Goal: Transaction & Acquisition: Purchase product/service

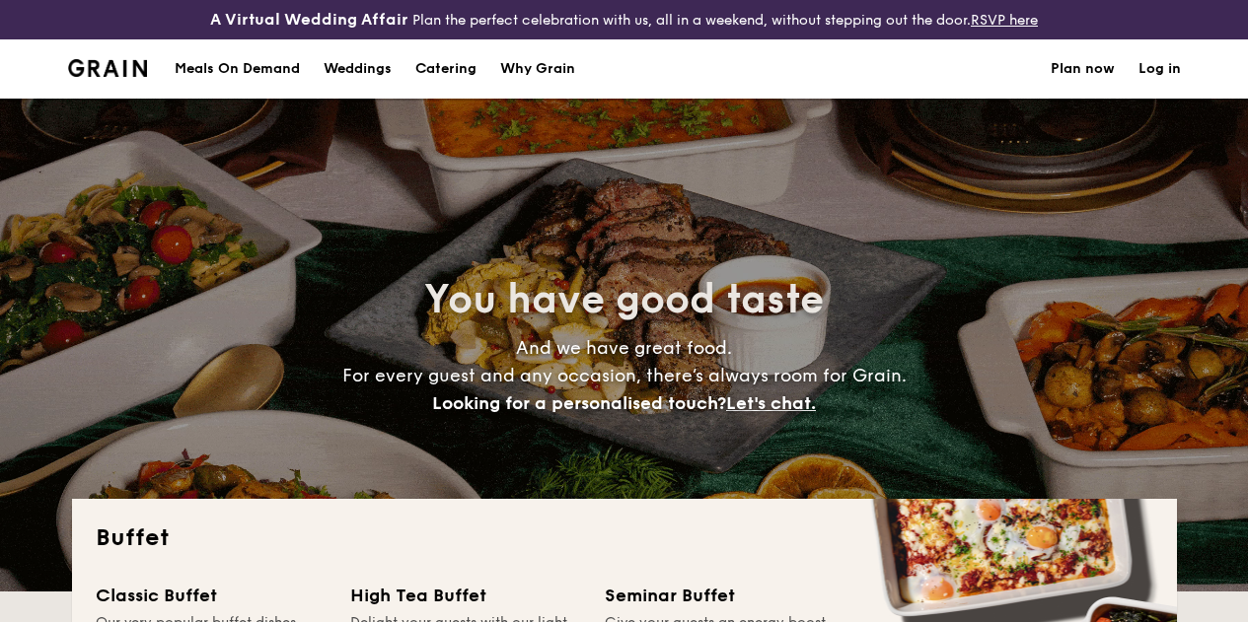
select select
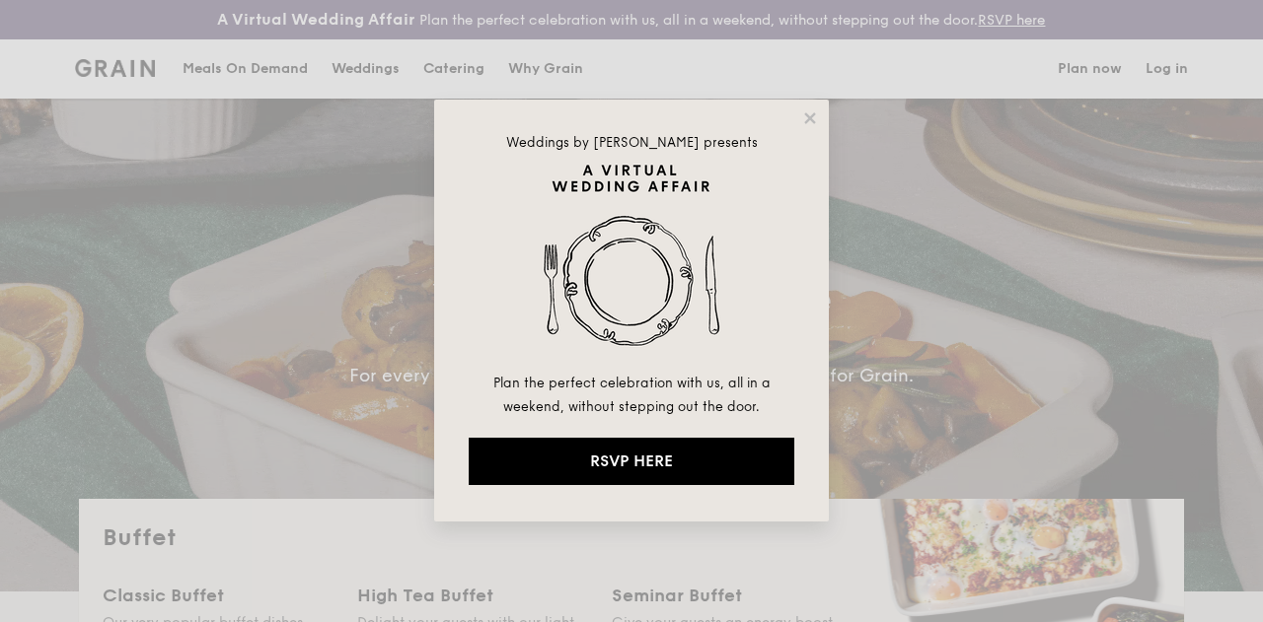
click at [821, 118] on div "Weddings by [PERSON_NAME] presents Plan the perfect celebration with us, all in…" at bounding box center [631, 311] width 395 height 422
click at [811, 119] on icon at bounding box center [809, 117] width 11 height 11
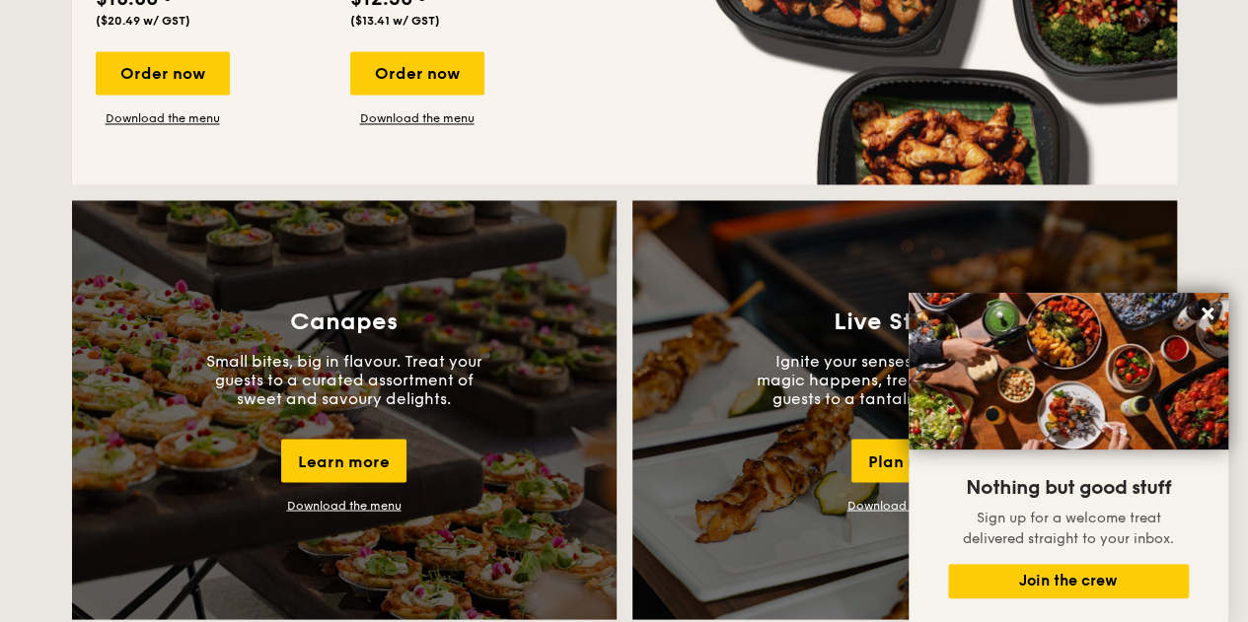
scroll to position [1677, 0]
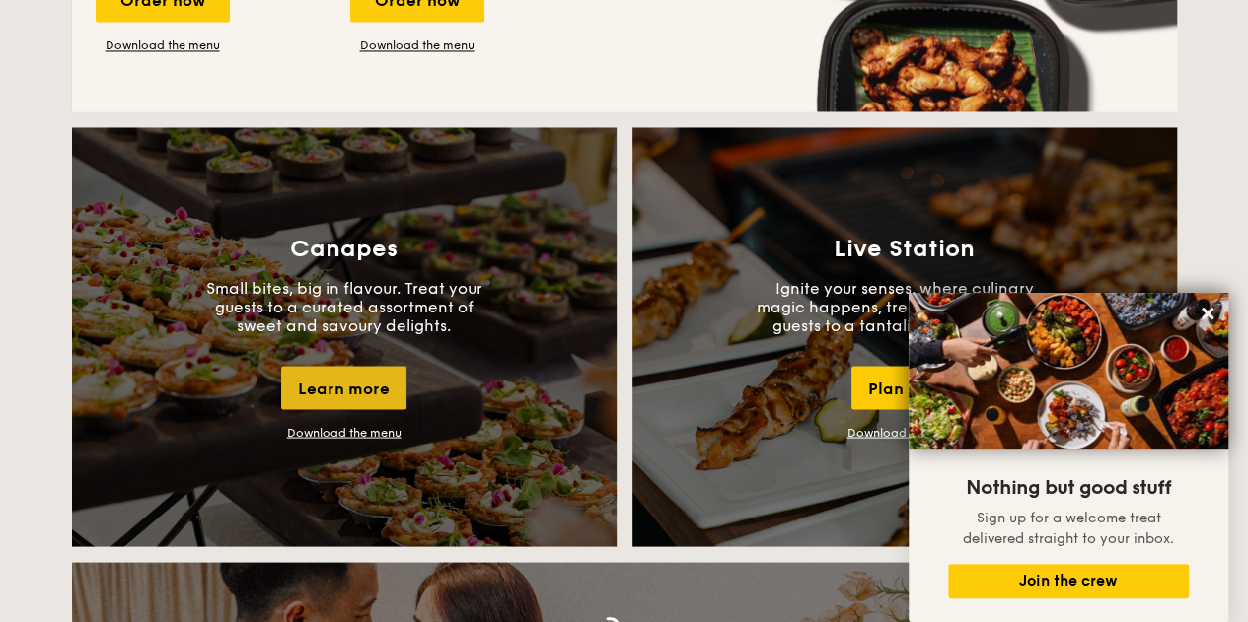
click at [349, 399] on div "Learn more" at bounding box center [343, 387] width 125 height 43
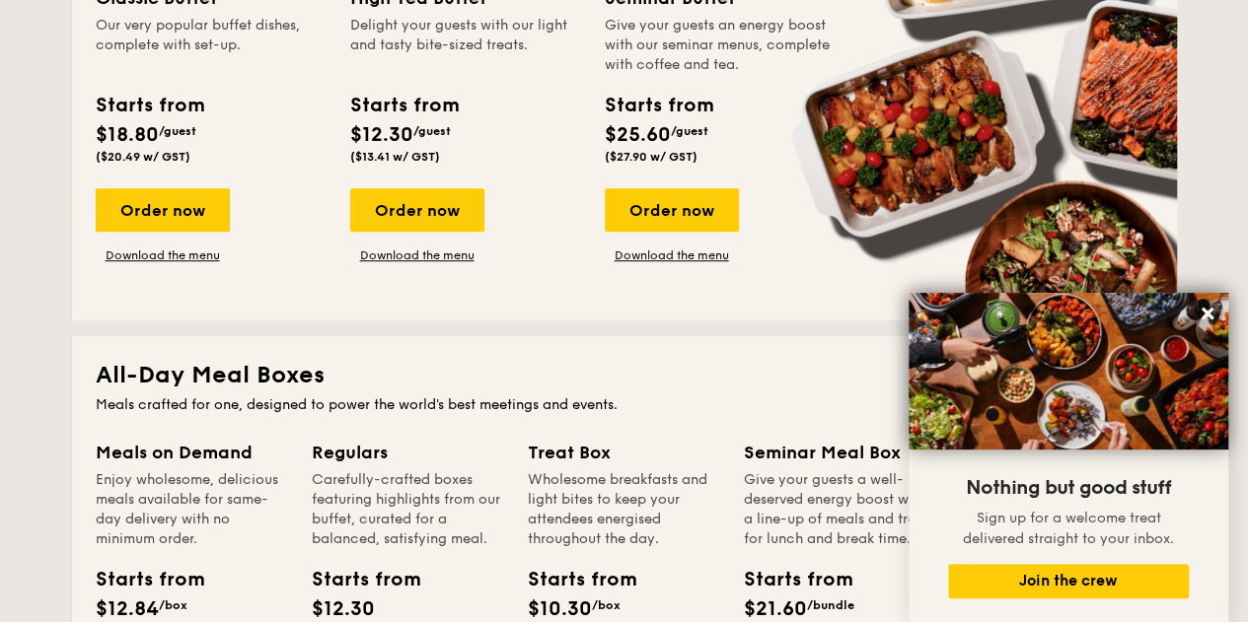
scroll to position [592, 0]
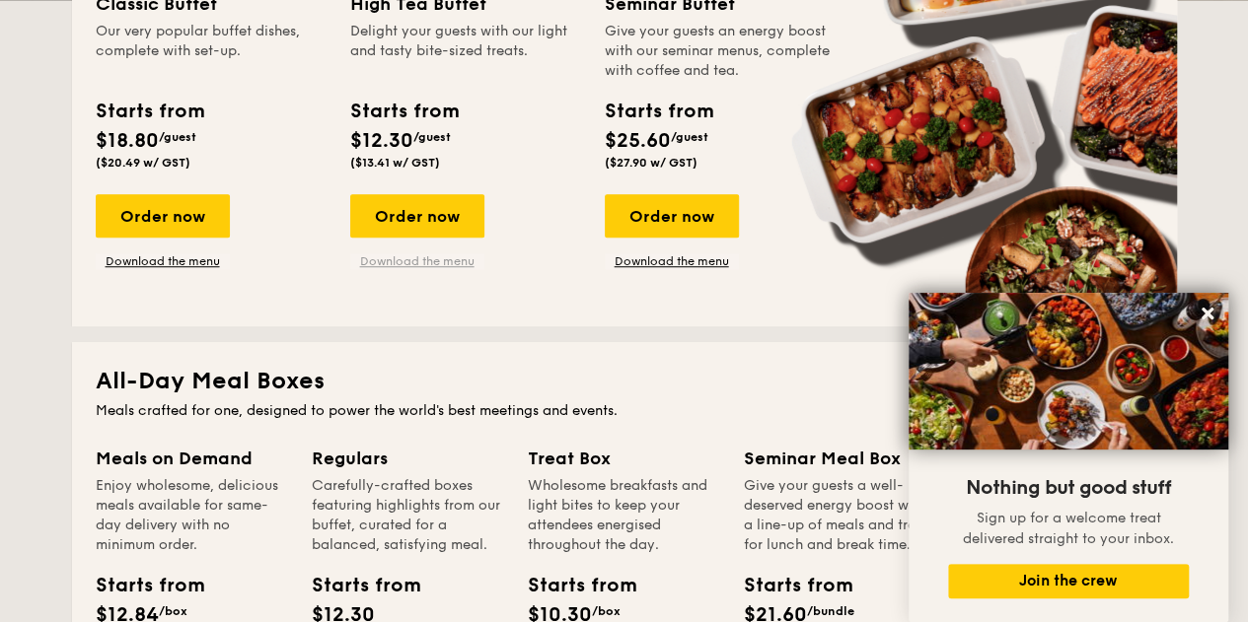
click at [408, 269] on link "Download the menu" at bounding box center [417, 262] width 134 height 16
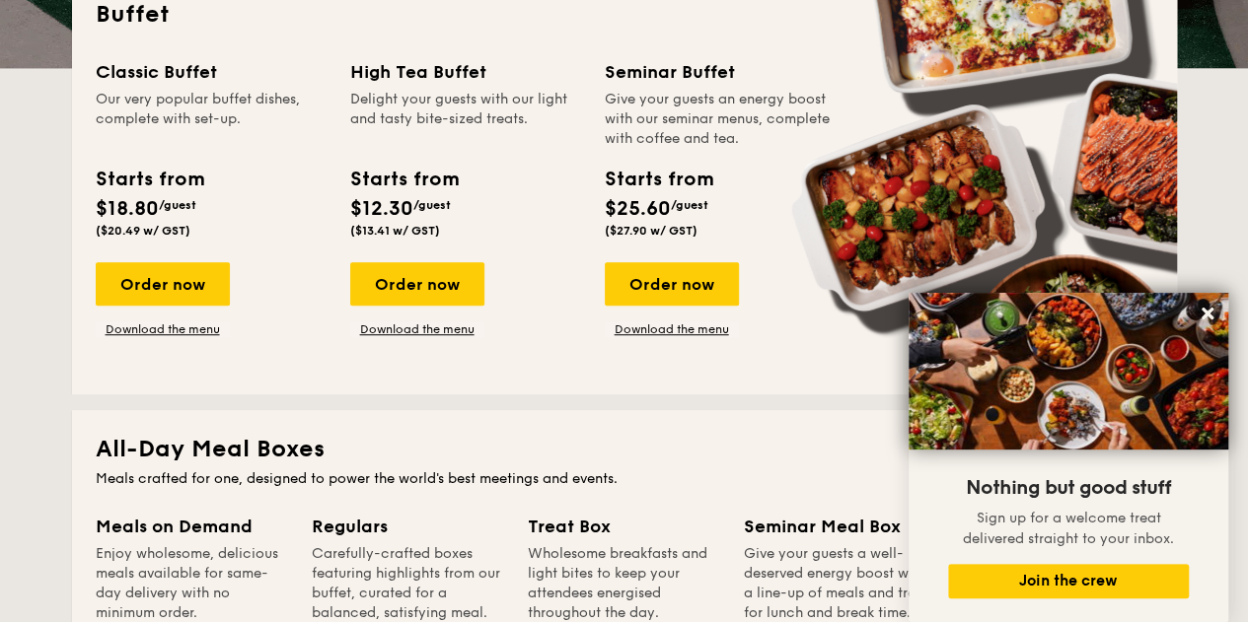
scroll to position [493, 0]
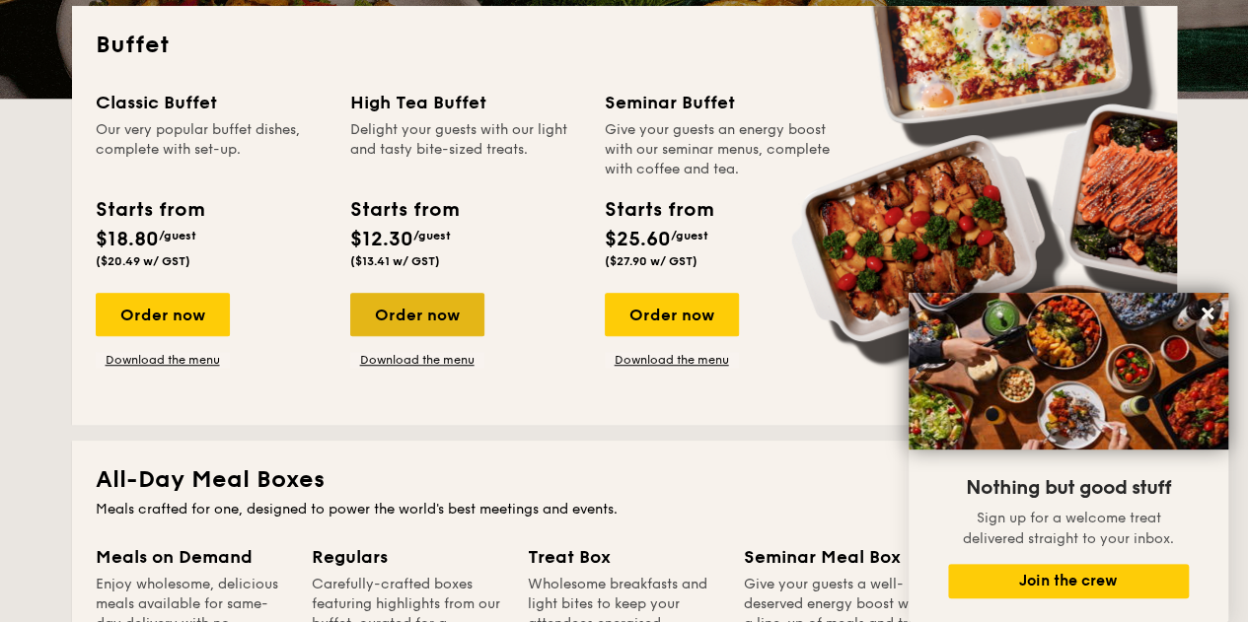
click at [418, 323] on div "Order now" at bounding box center [417, 314] width 134 height 43
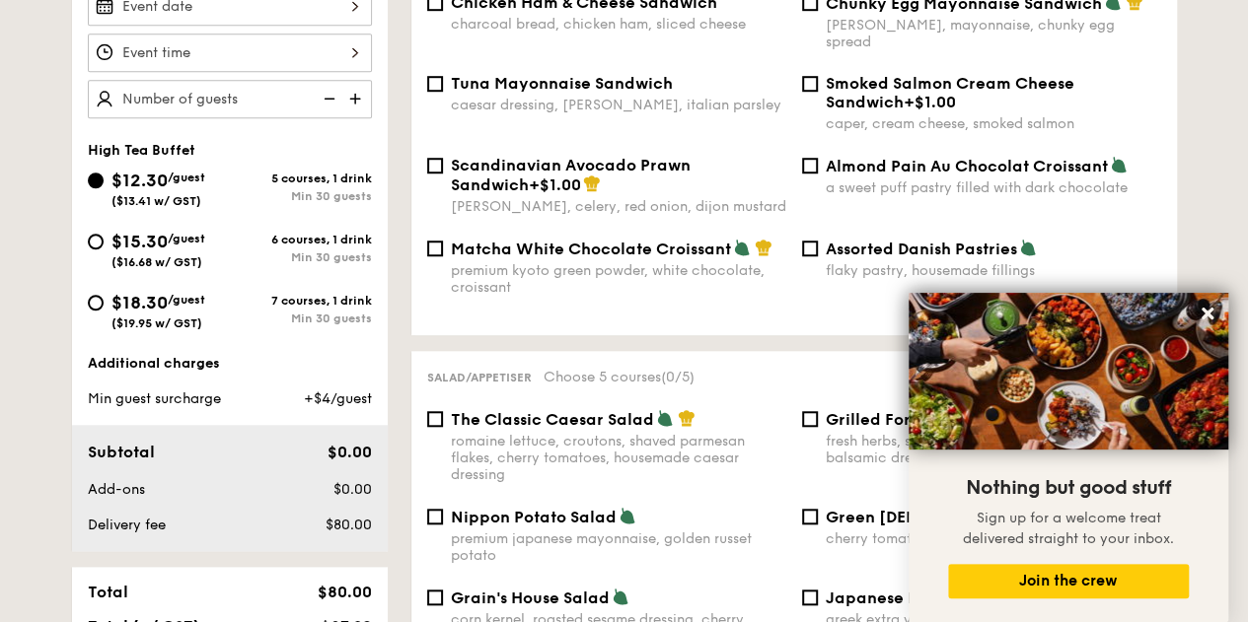
scroll to position [691, 0]
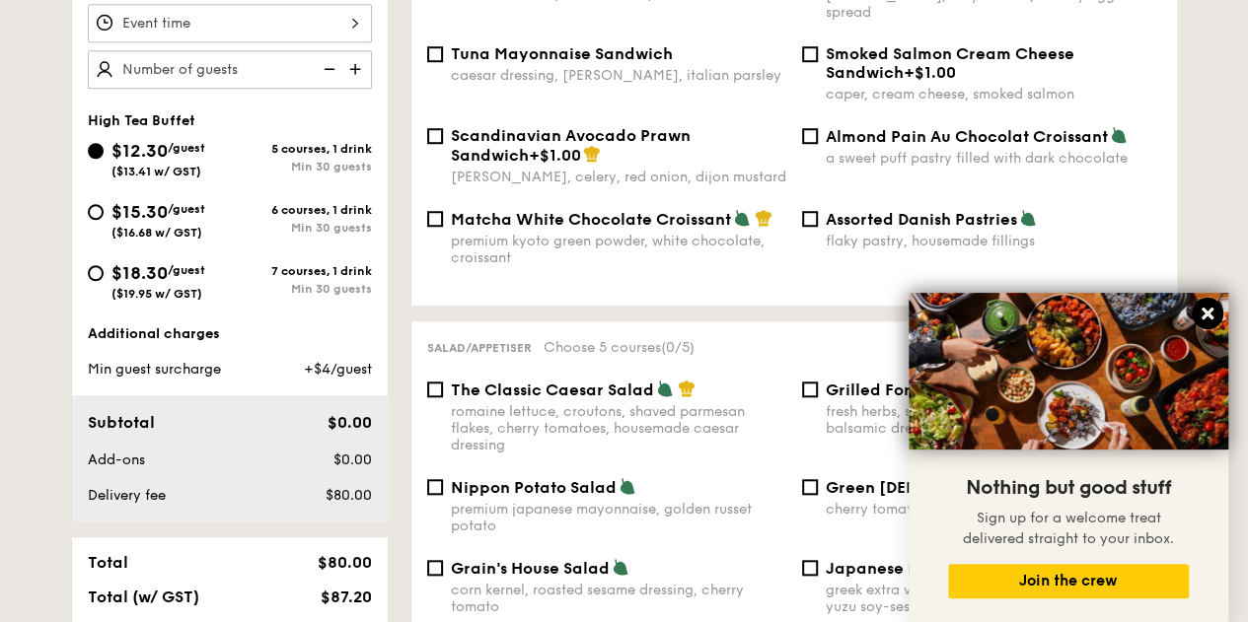
click at [1204, 321] on icon at bounding box center [1208, 314] width 18 height 18
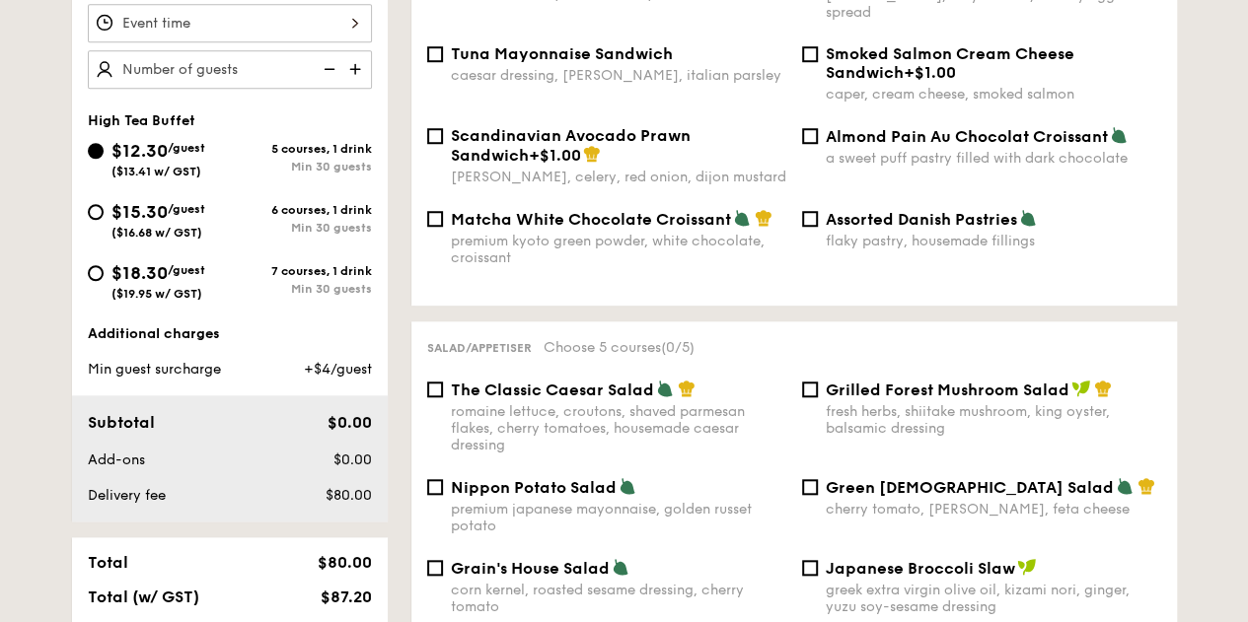
scroll to position [592, 0]
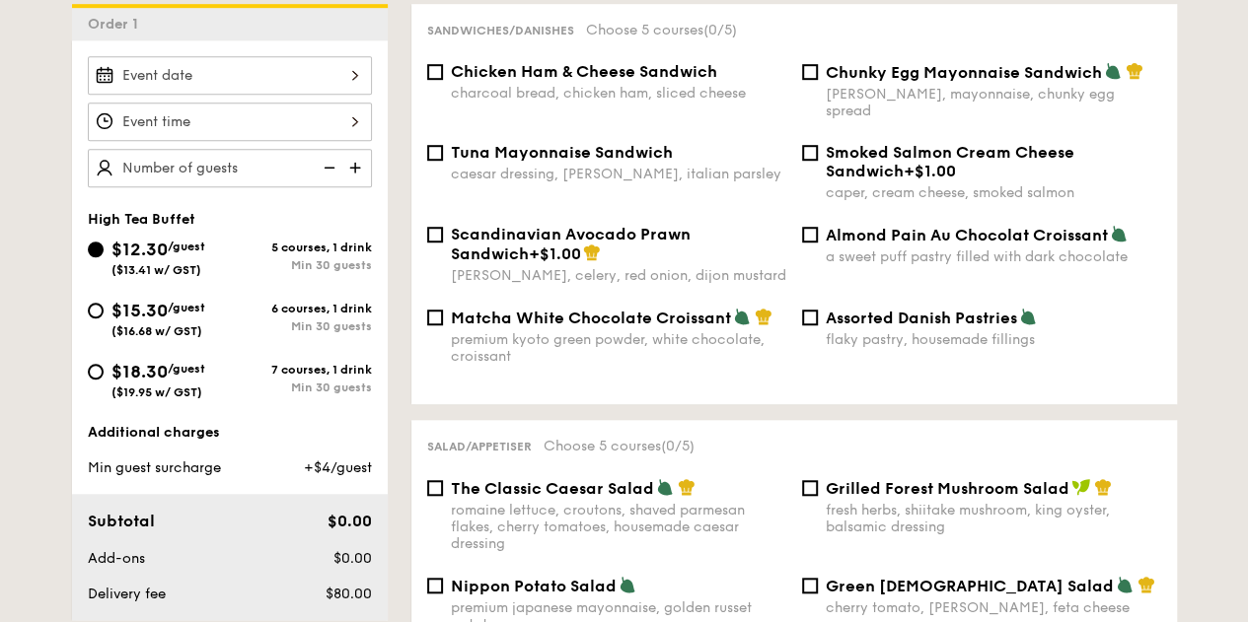
click at [948, 316] on span "Assorted Danish Pastries" at bounding box center [921, 318] width 191 height 19
click at [818, 316] on input "Assorted Danish Pastries flaky pastry, housemade fillings" at bounding box center [810, 318] width 16 height 16
checkbox input "true"
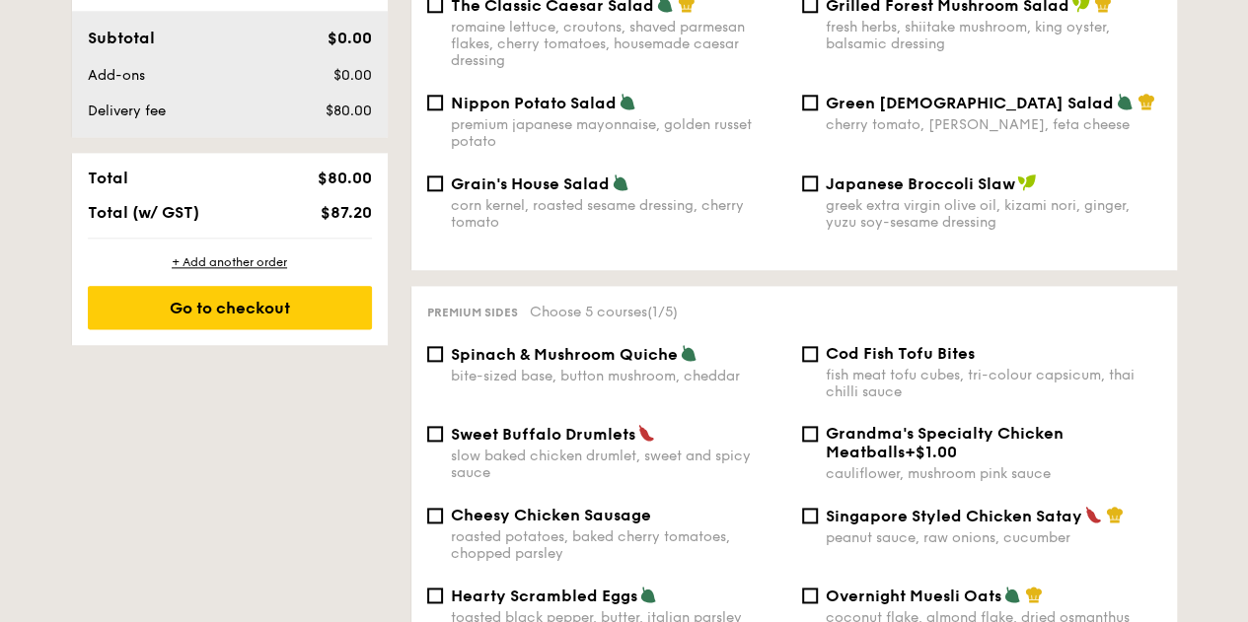
scroll to position [1184, 0]
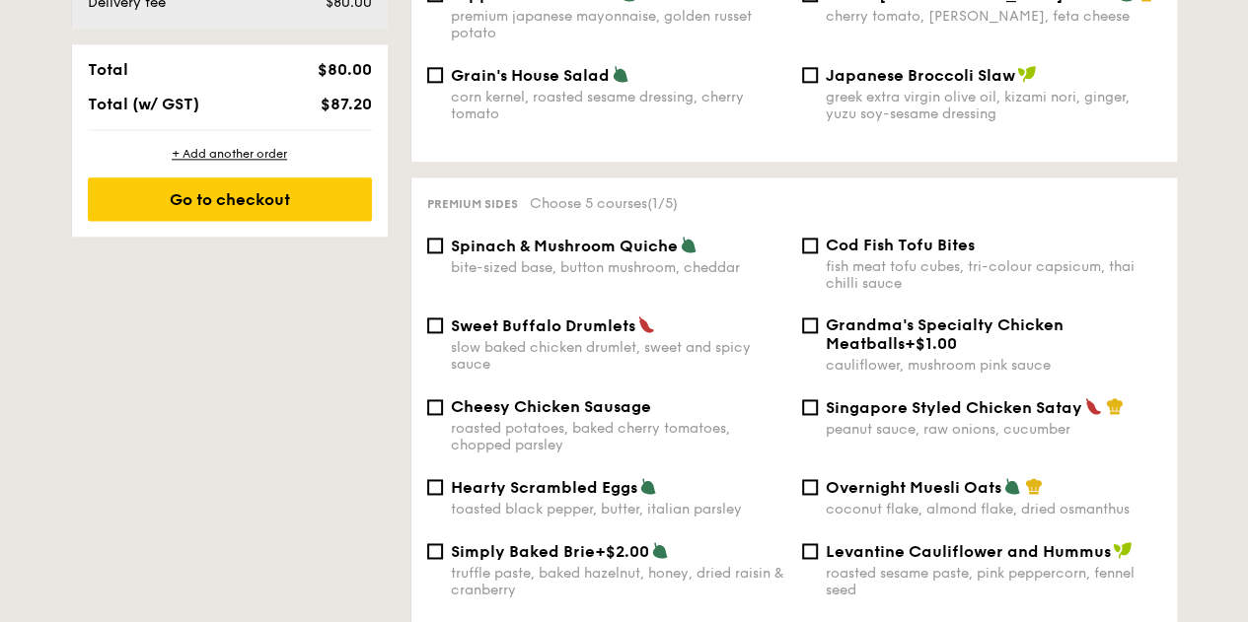
click at [562, 255] on span "Spinach & Mushroom Quiche" at bounding box center [564, 246] width 227 height 19
click at [443, 254] on input "Spinach & Mushroom Quiche bite-sized base, button mushroom, cheddar" at bounding box center [435, 246] width 16 height 16
checkbox input "true"
click at [1049, 267] on div "fish meat tofu cubes, tri-colour capsicum, thai chilli sauce" at bounding box center [993, 275] width 335 height 34
click at [818, 254] on input "Cod Fish Tofu Bites fish meat tofu cubes, tri-colour capsicum, thai chilli sauce" at bounding box center [810, 246] width 16 height 16
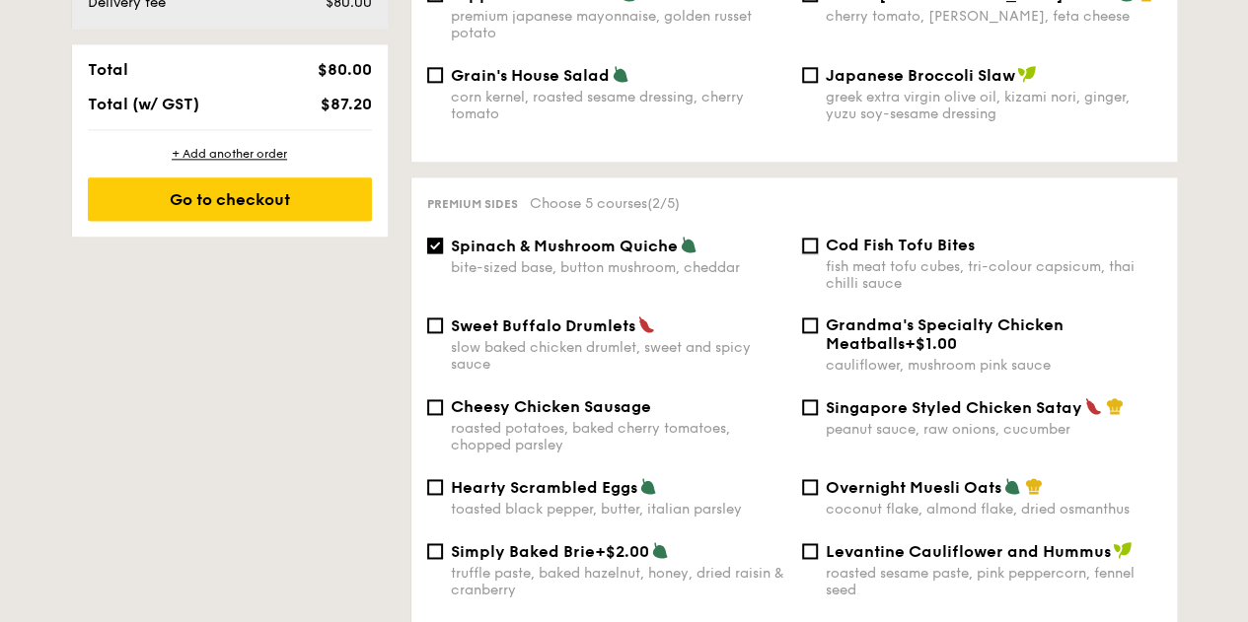
checkbox input "true"
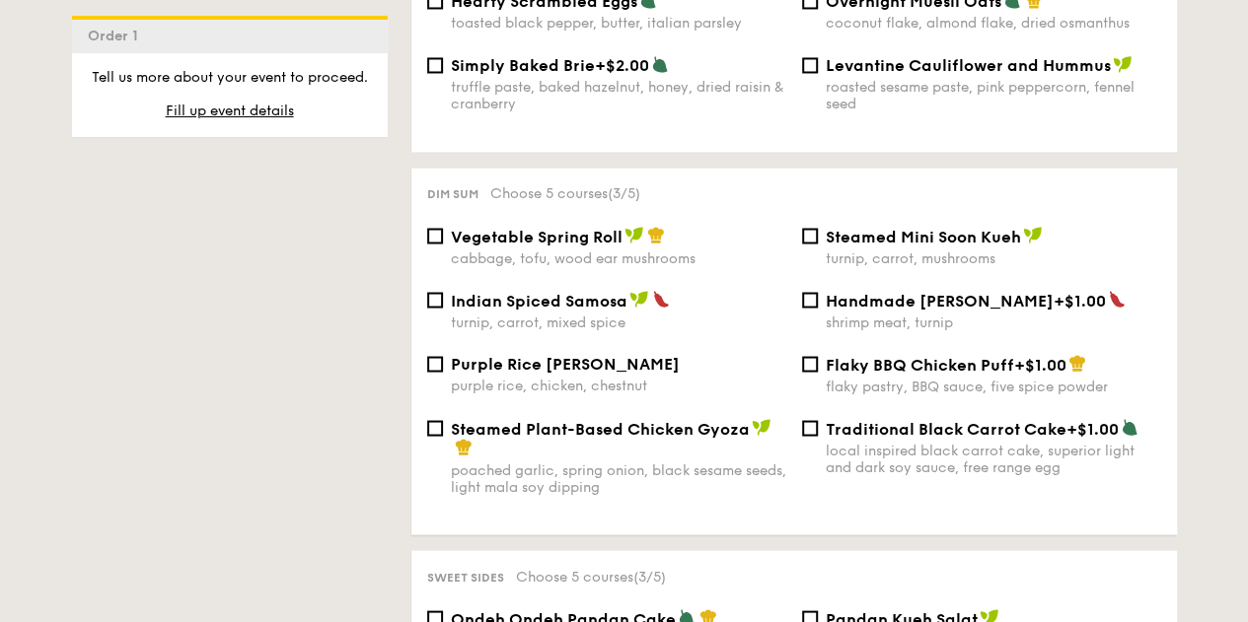
scroll to position [1677, 0]
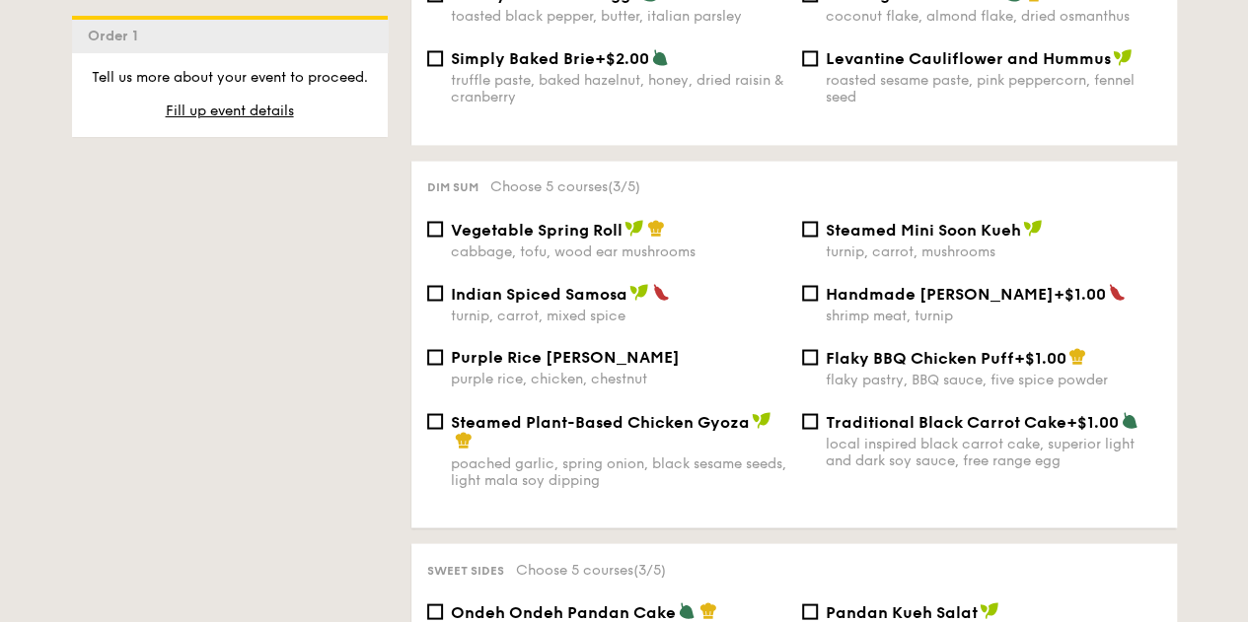
click at [583, 255] on div "cabbage, tofu, wood ear mushrooms" at bounding box center [618, 251] width 335 height 17
click at [443, 237] on input "Vegetable Spring Roll cabbage, tofu, wood ear mushrooms" at bounding box center [435, 229] width 16 height 16
checkbox input "true"
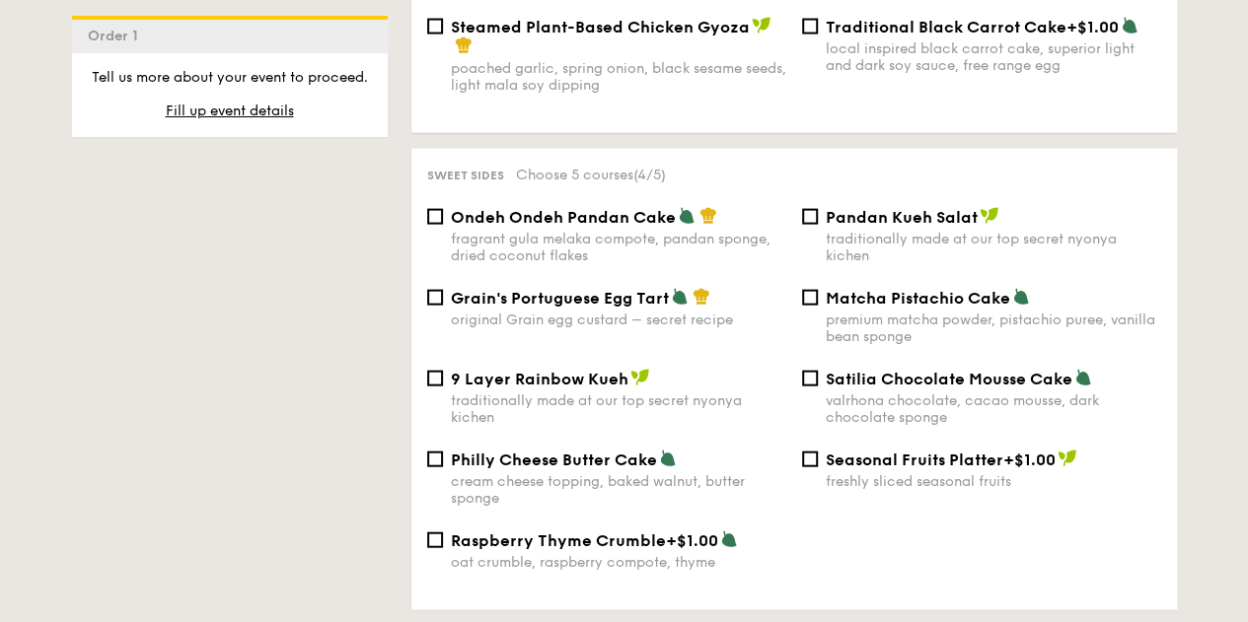
scroll to position [2170, 0]
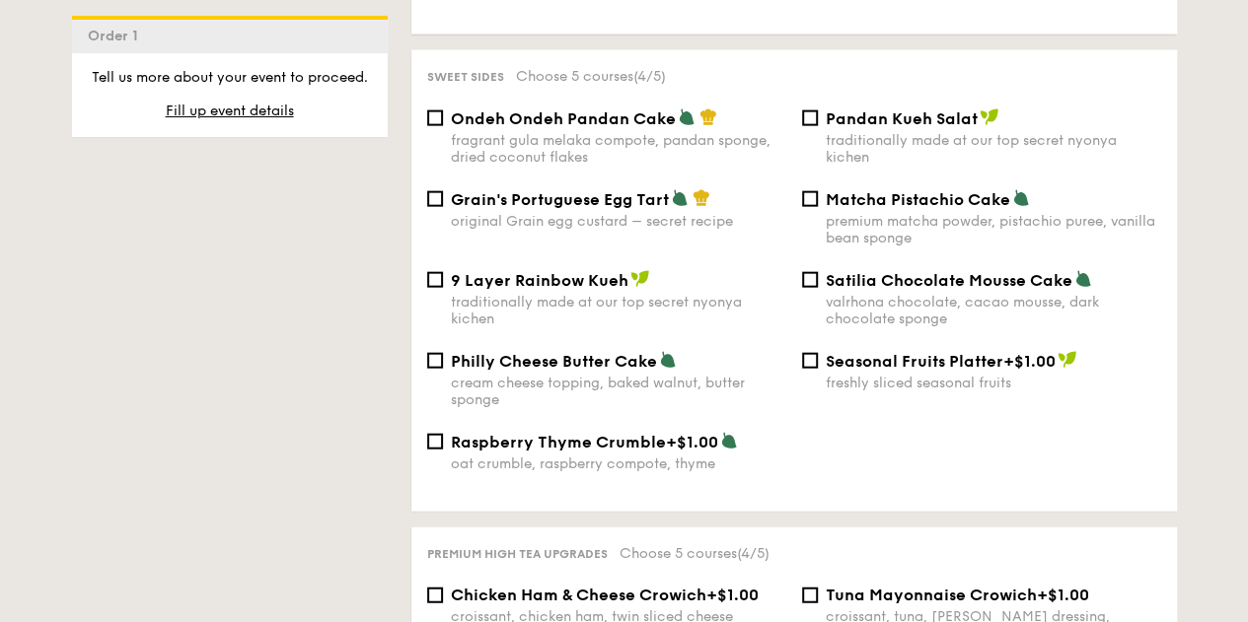
click at [663, 230] on div "original Grain egg custard – secret recipe" at bounding box center [618, 221] width 335 height 17
click at [443, 207] on input "Grain's Portuguese Egg Tart original Grain egg custard – secret recipe" at bounding box center [435, 199] width 16 height 16
checkbox input "true"
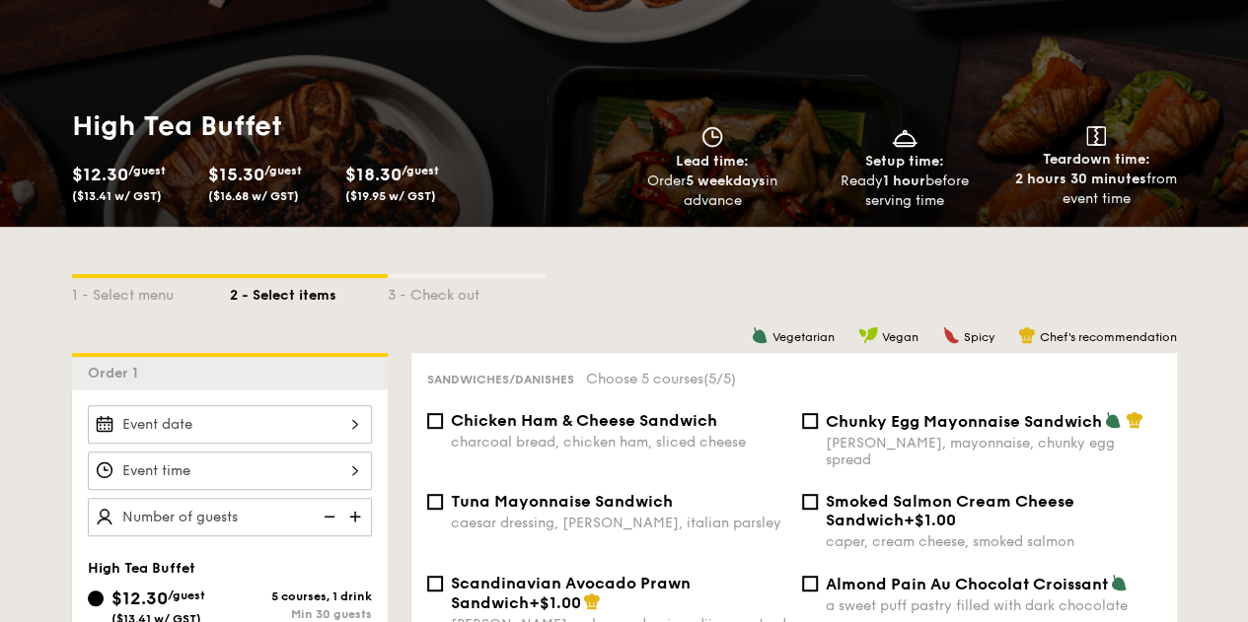
scroll to position [0, 0]
